Goal: Navigation & Orientation: Find specific page/section

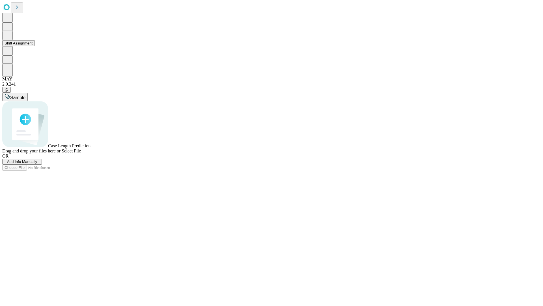
click at [35, 46] on button "Shift Assignment" at bounding box center [18, 43] width 33 height 6
